Goal: Transaction & Acquisition: Subscribe to service/newsletter

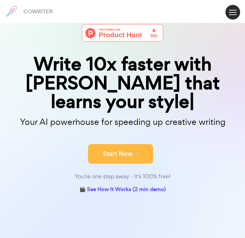
click at [115, 164] on button "Start Now" at bounding box center [120, 154] width 65 height 20
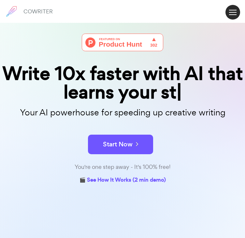
click at [115, 154] on button "Start Now" at bounding box center [120, 145] width 65 height 20
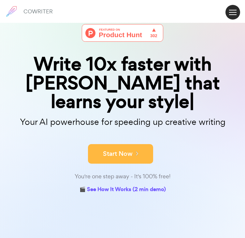
click at [114, 155] on button "Start Now" at bounding box center [120, 154] width 65 height 20
